Goal: Check status: Check status

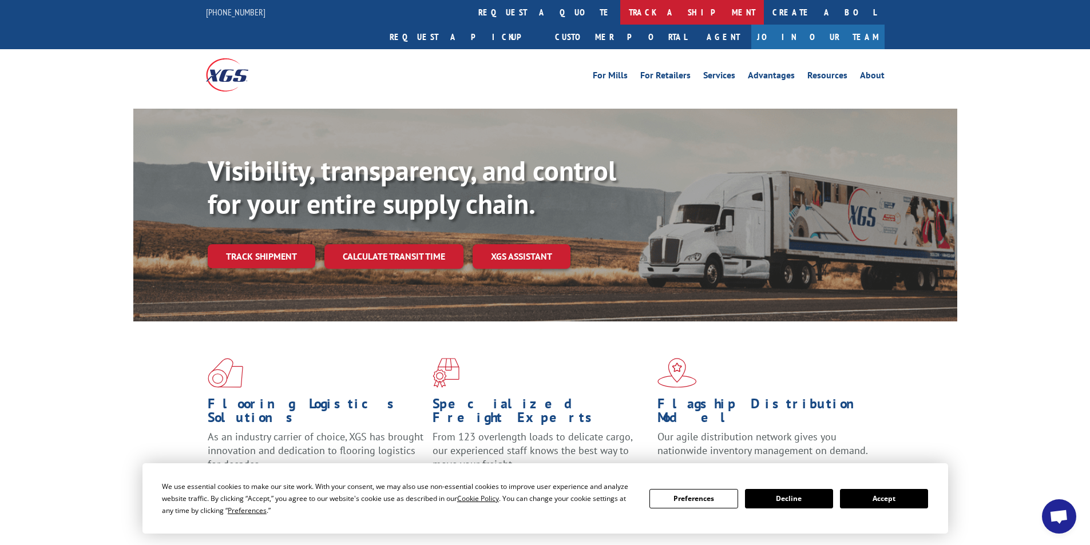
click at [620, 7] on link "track a shipment" at bounding box center [692, 12] width 144 height 25
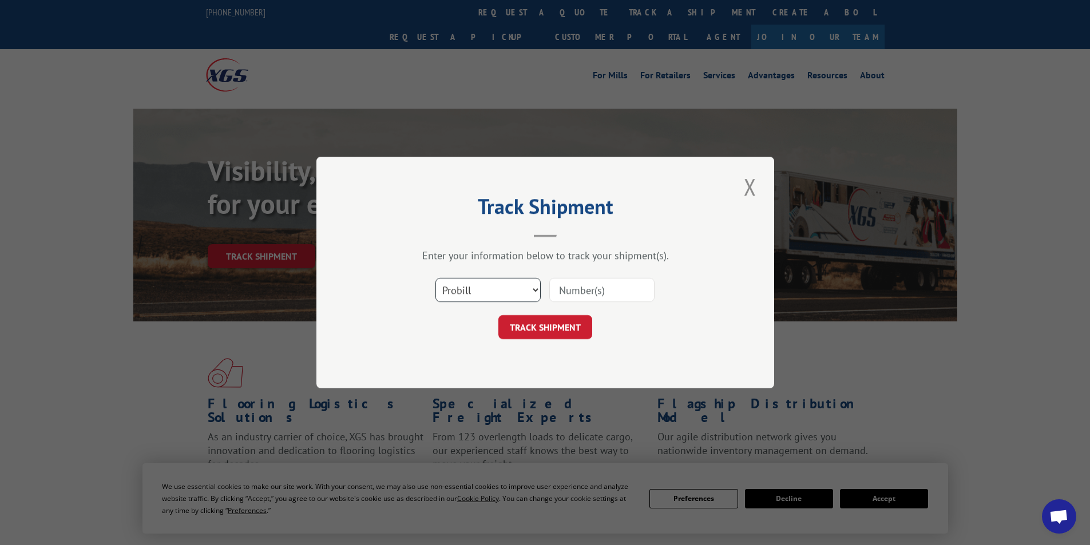
click at [536, 289] on select "Select category... Probill BOL PO" at bounding box center [487, 290] width 105 height 24
select select "bol"
click at [435, 278] on select "Select category... Probill BOL PO" at bounding box center [487, 290] width 105 height 24
click at [493, 292] on select "Select category... Probill BOL PO" at bounding box center [487, 290] width 105 height 24
click at [494, 288] on select "Select category... Probill BOL PO" at bounding box center [487, 290] width 105 height 24
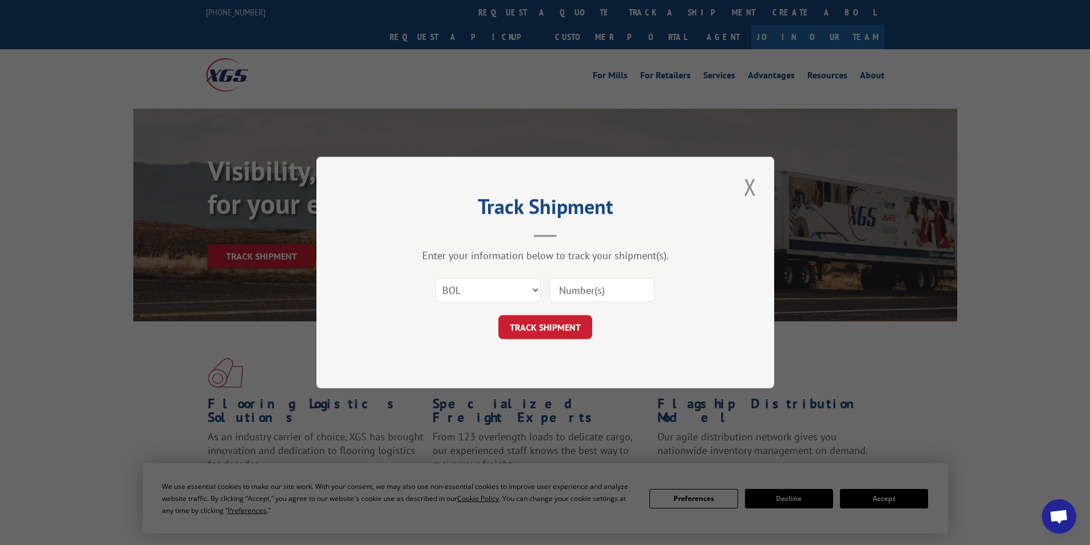
click at [597, 292] on input at bounding box center [601, 290] width 105 height 24
type input "2819414"
click at [542, 329] on button "TRACK SHIPMENT" at bounding box center [545, 327] width 94 height 24
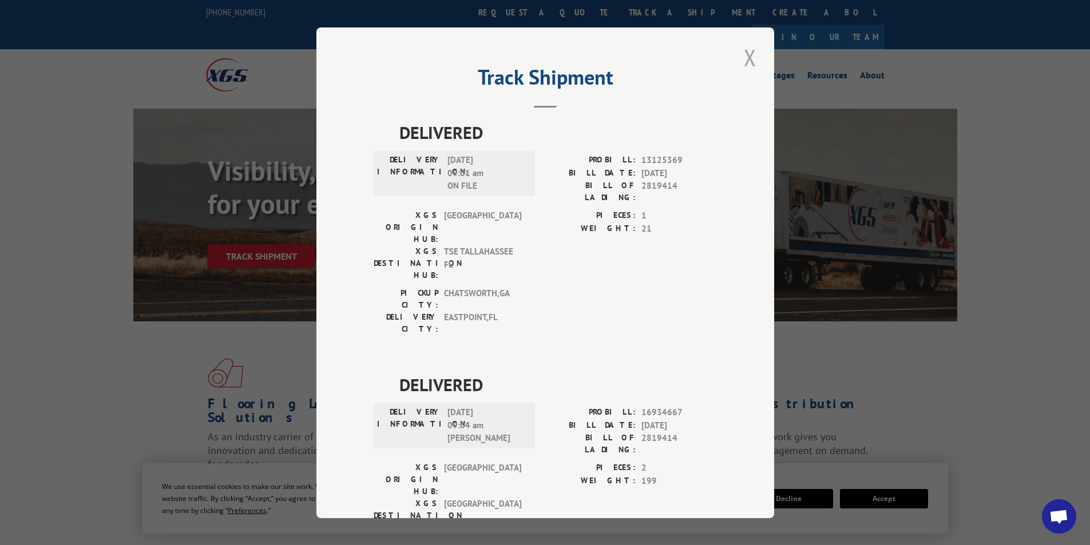
click at [743, 58] on button "Close modal" at bounding box center [749, 57] width 19 height 31
